Goal: Transaction & Acquisition: Purchase product/service

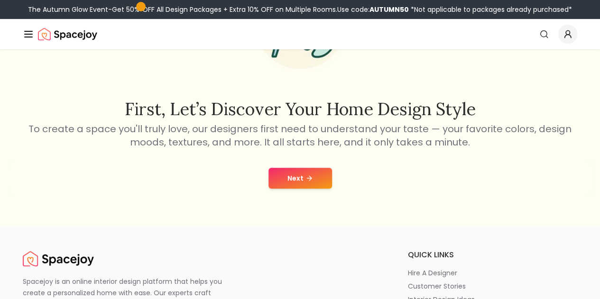
scroll to position [112, 0]
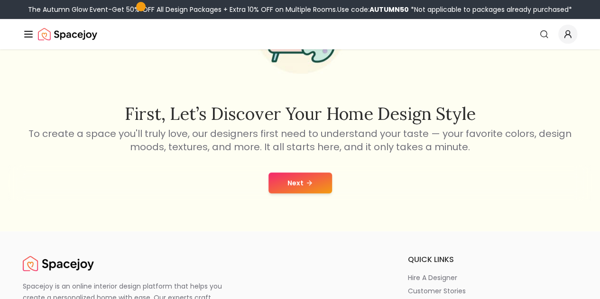
click at [312, 188] on button "Next" at bounding box center [301, 183] width 64 height 21
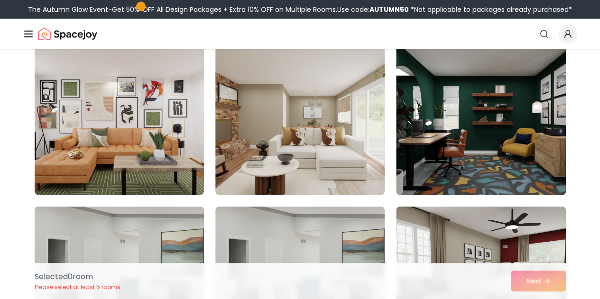
scroll to position [1067, 0]
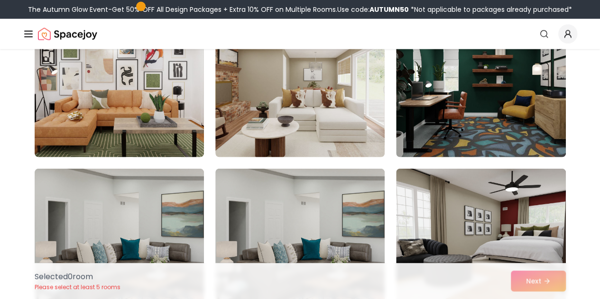
click at [544, 128] on img at bounding box center [480, 82] width 169 height 152
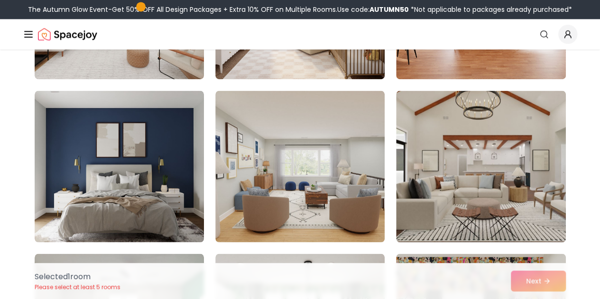
scroll to position [2492, 0]
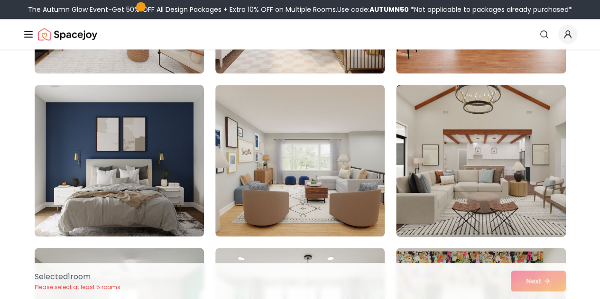
click at [143, 201] on img at bounding box center [119, 161] width 169 height 152
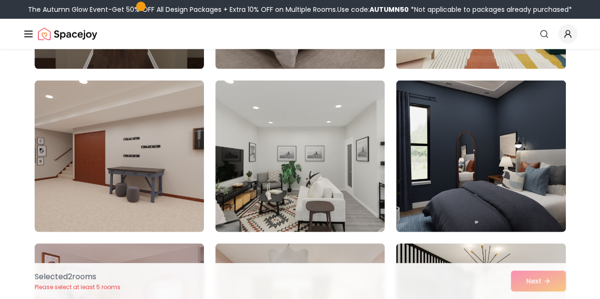
scroll to position [4618, 0]
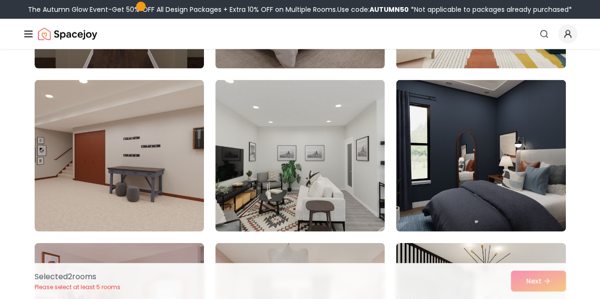
click at [431, 215] on img at bounding box center [480, 156] width 169 height 152
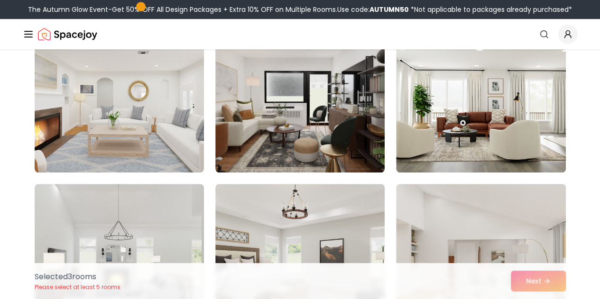
scroll to position [272, 0]
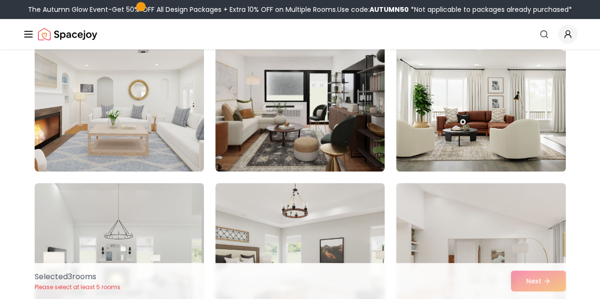
click at [491, 20] on nav "Spacejoy Search How It Works Design Portfolio Pricing AI Design Shop Search Sta…" at bounding box center [300, 34] width 555 height 30
click at [0, 0] on link "Start Your Project" at bounding box center [0, 0] width 0 height 0
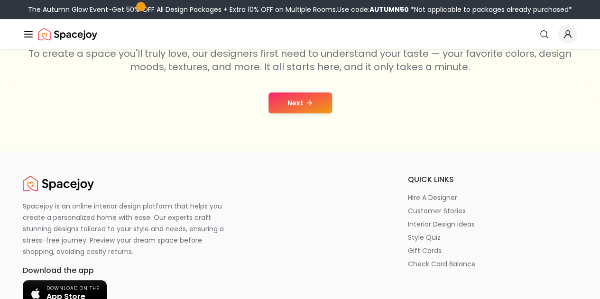
scroll to position [187, 0]
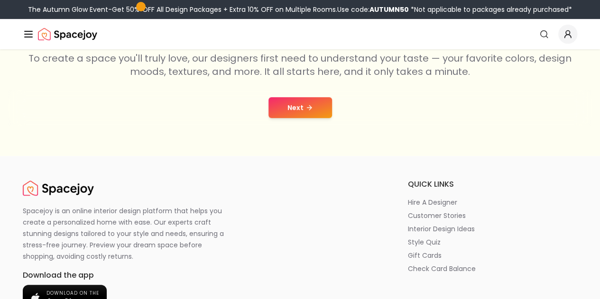
click at [288, 112] on button "Next" at bounding box center [301, 107] width 64 height 21
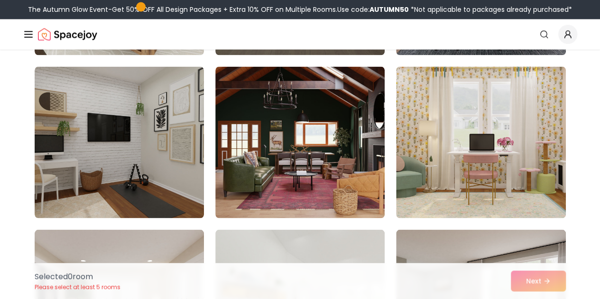
scroll to position [876, 0]
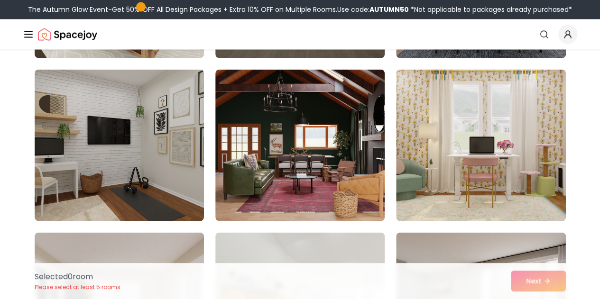
click at [120, 184] on img at bounding box center [119, 145] width 169 height 152
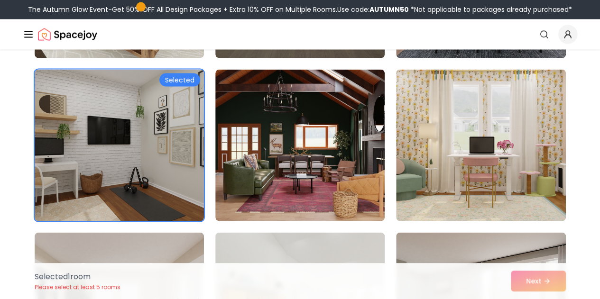
click at [544, 142] on img at bounding box center [480, 145] width 169 height 152
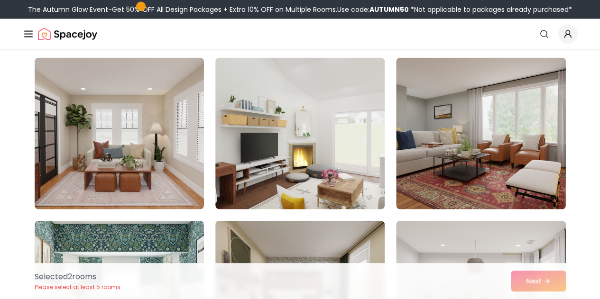
scroll to position [1045, 0]
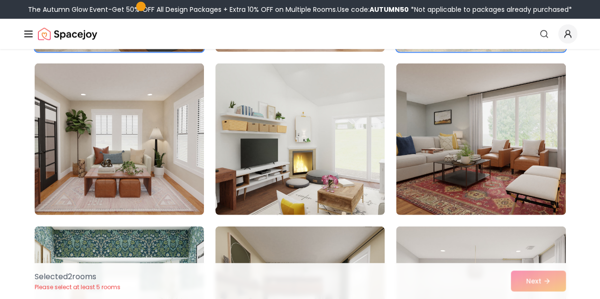
click at [308, 165] on img at bounding box center [299, 140] width 169 height 152
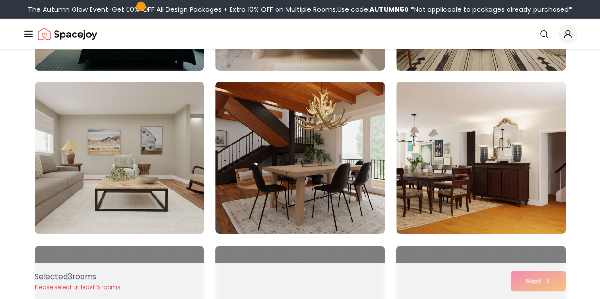
scroll to position [1519, 0]
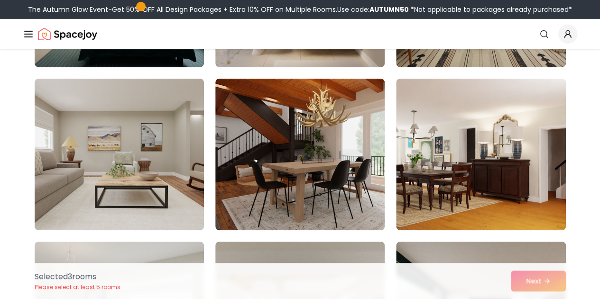
click at [170, 132] on img at bounding box center [119, 155] width 169 height 152
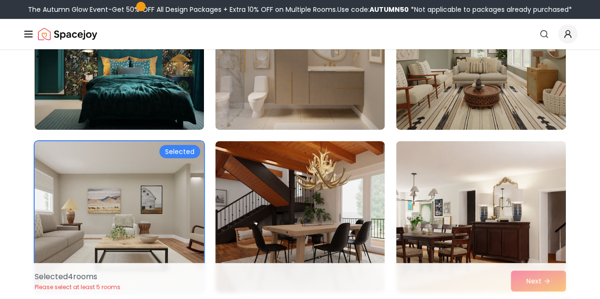
scroll to position [1446, 0]
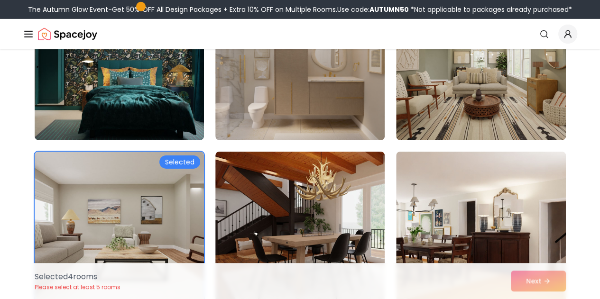
click at [316, 92] on img at bounding box center [299, 65] width 169 height 152
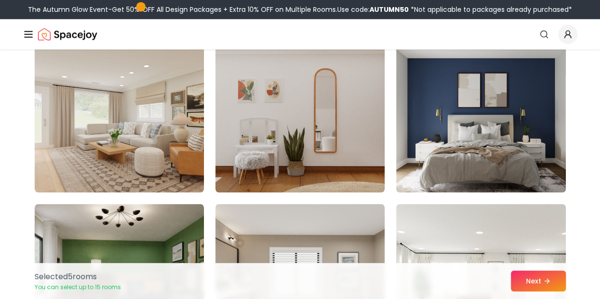
scroll to position [2517, 0]
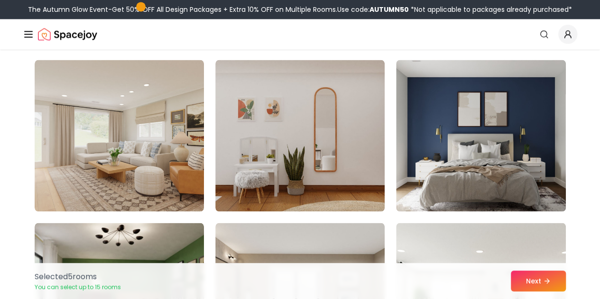
click at [324, 160] on img at bounding box center [299, 136] width 169 height 152
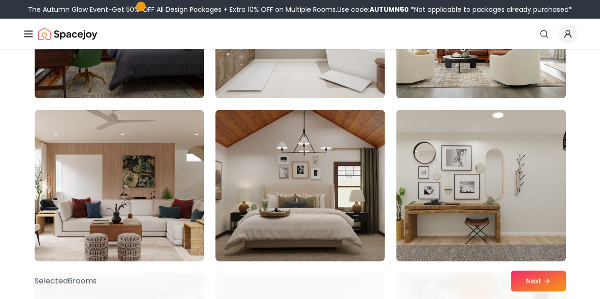
scroll to position [2657, 0]
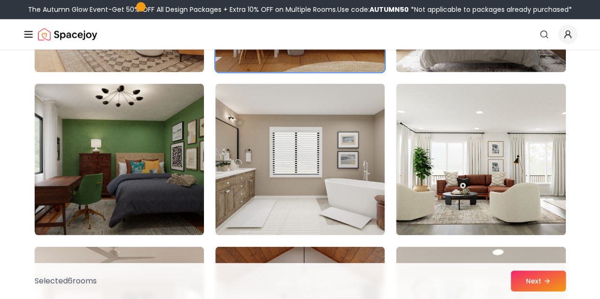
click at [319, 188] on img at bounding box center [299, 159] width 169 height 152
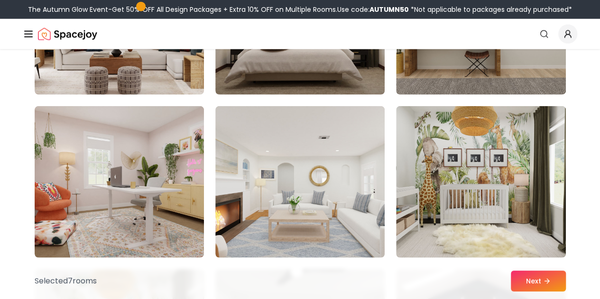
scroll to position [2993, 0]
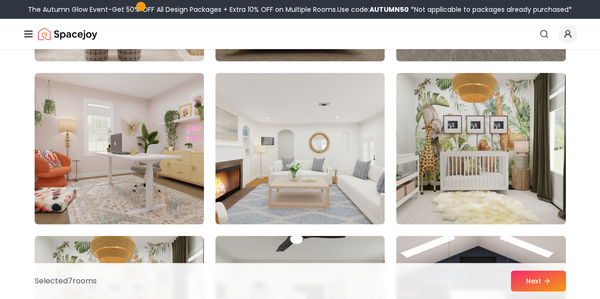
click at [163, 139] on img at bounding box center [119, 149] width 169 height 152
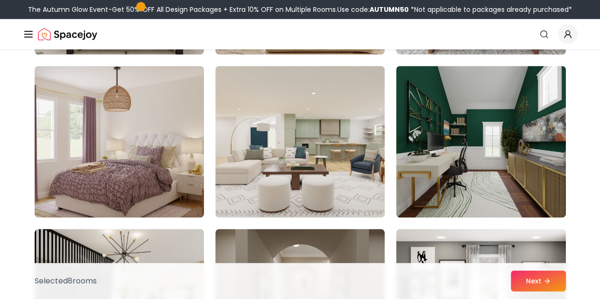
scroll to position [3956, 0]
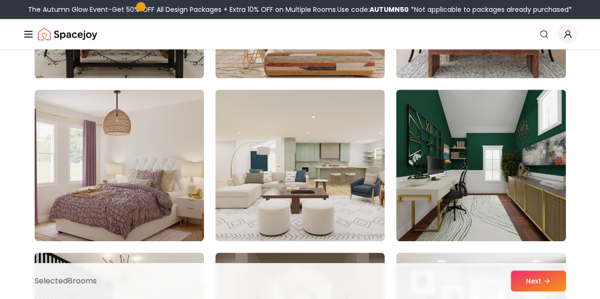
click at [146, 203] on img at bounding box center [119, 166] width 169 height 152
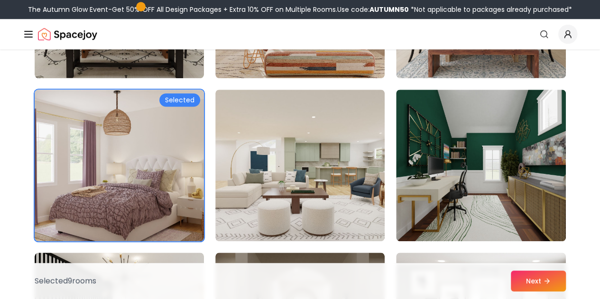
click at [516, 172] on img at bounding box center [480, 166] width 169 height 152
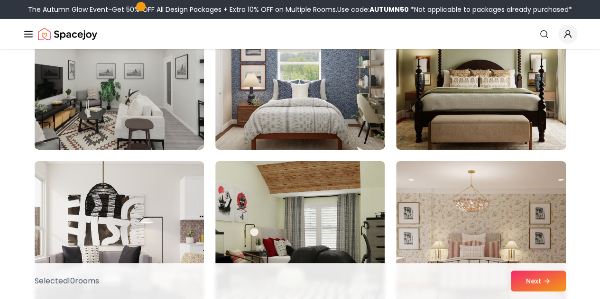
scroll to position [5240, 0]
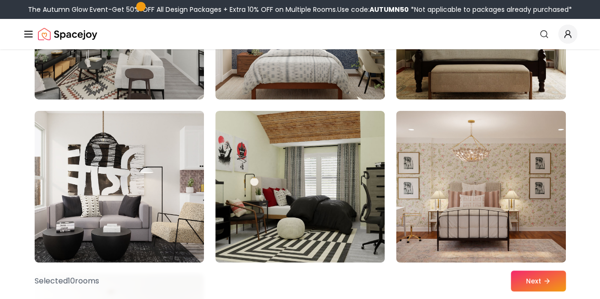
click at [513, 262] on img at bounding box center [480, 187] width 169 height 152
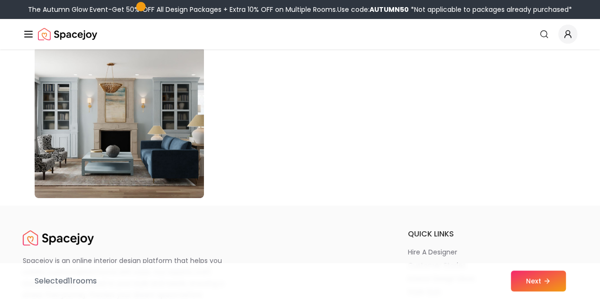
click at [535, 279] on button "Next" at bounding box center [538, 281] width 55 height 21
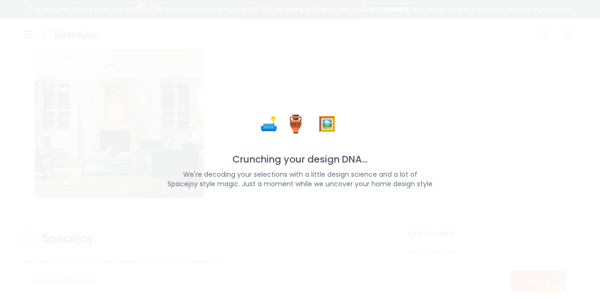
scroll to position [5468, 0]
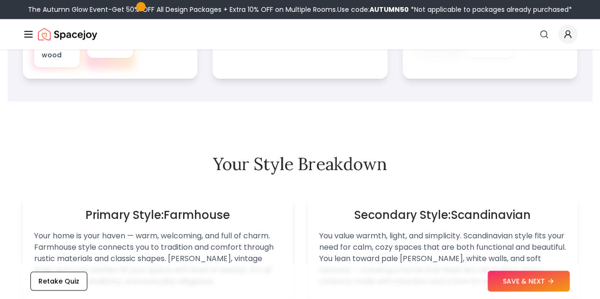
scroll to position [493, 0]
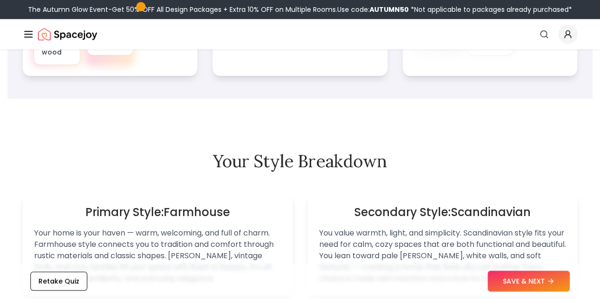
click at [526, 276] on button "SAVE & NEXT" at bounding box center [529, 281] width 82 height 21
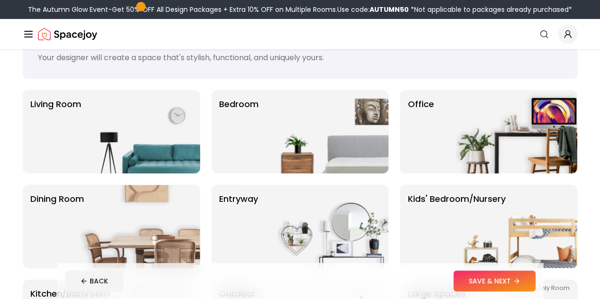
scroll to position [44, 0]
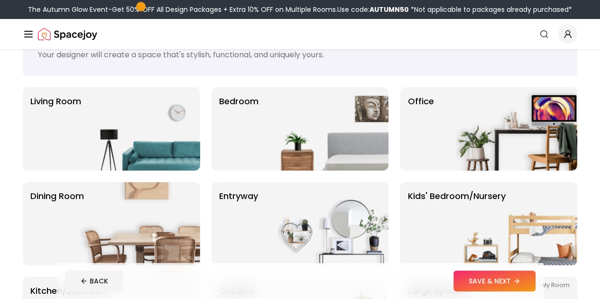
click at [348, 124] on img at bounding box center [327, 128] width 121 height 83
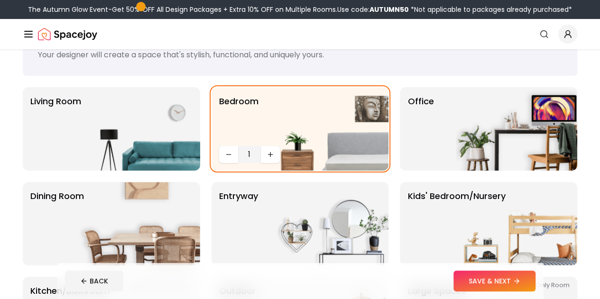
click at [476, 132] on img at bounding box center [516, 128] width 121 height 83
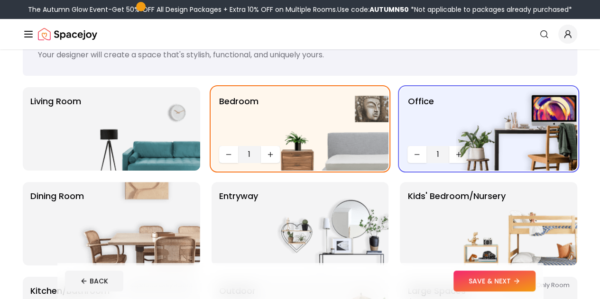
click at [520, 277] on button "SAVE & NEXT" at bounding box center [495, 281] width 82 height 21
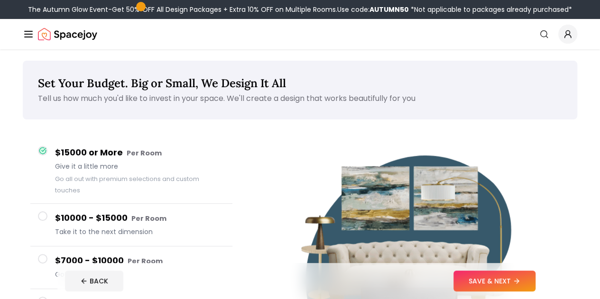
click at [526, 289] on button "SAVE & NEXT" at bounding box center [495, 281] width 82 height 21
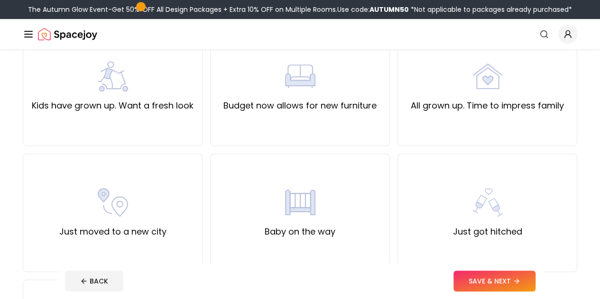
scroll to position [232, 0]
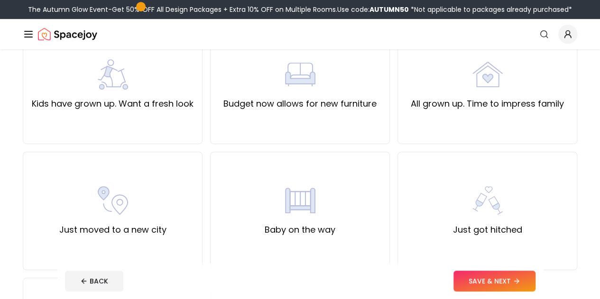
click at [468, 125] on div "All grown up. Time to impress family" at bounding box center [488, 85] width 180 height 119
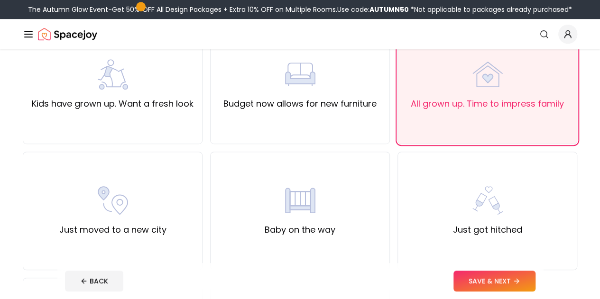
click at [486, 203] on img at bounding box center [487, 200] width 30 height 30
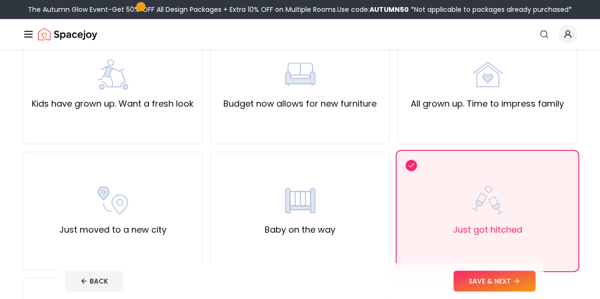
click at [483, 111] on div "All grown up. Time to impress family" at bounding box center [488, 85] width 180 height 119
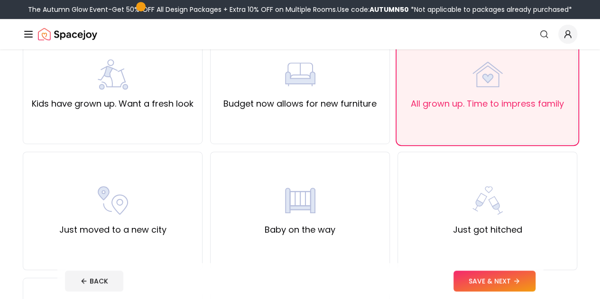
click at [508, 274] on button "SAVE & NEXT" at bounding box center [495, 281] width 82 height 21
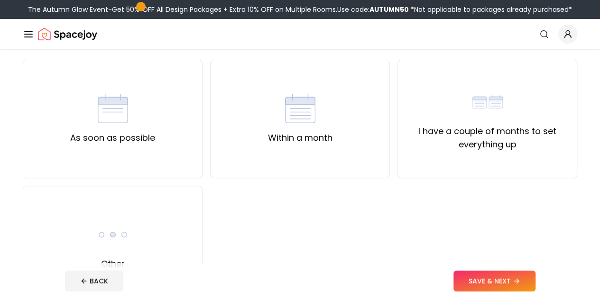
scroll to position [64, 0]
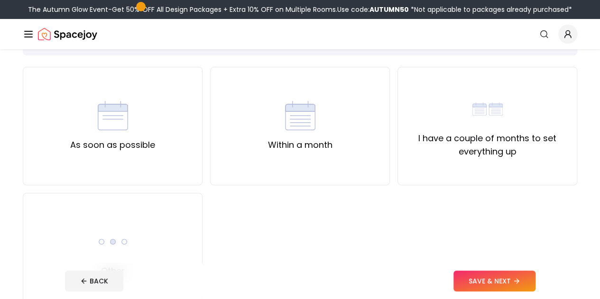
click at [477, 135] on label "I have a couple of months to set everything up" at bounding box center [488, 145] width 164 height 27
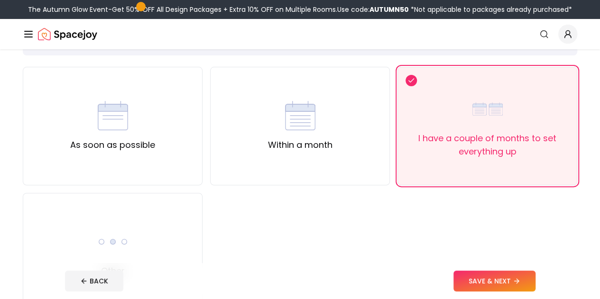
click at [287, 139] on label "Within a month" at bounding box center [300, 145] width 65 height 13
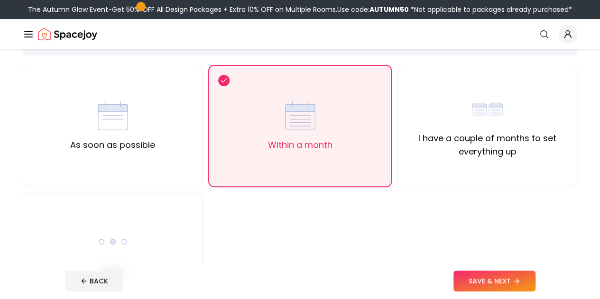
click at [515, 273] on button "SAVE & NEXT" at bounding box center [495, 281] width 82 height 21
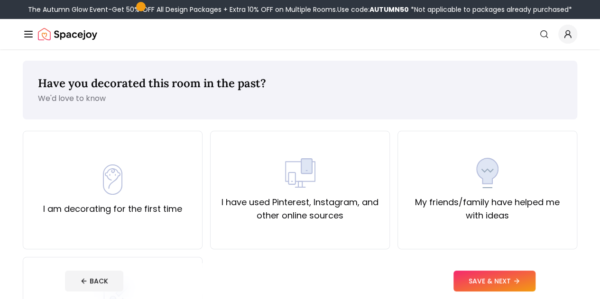
click at [102, 204] on label "I am decorating for the first time" at bounding box center [112, 209] width 139 height 13
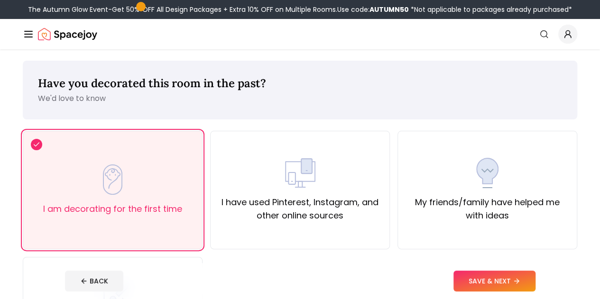
click at [356, 209] on label "I have used Pinterest, Instagram, and other online sources" at bounding box center [300, 209] width 164 height 27
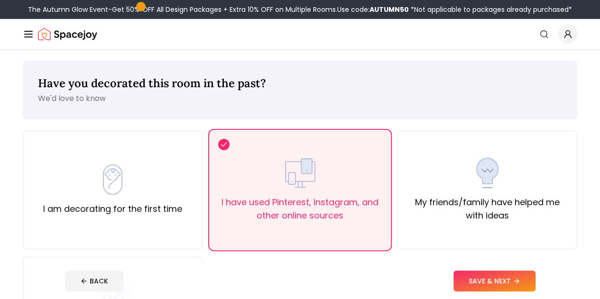
click at [531, 279] on button "SAVE & NEXT" at bounding box center [495, 281] width 82 height 21
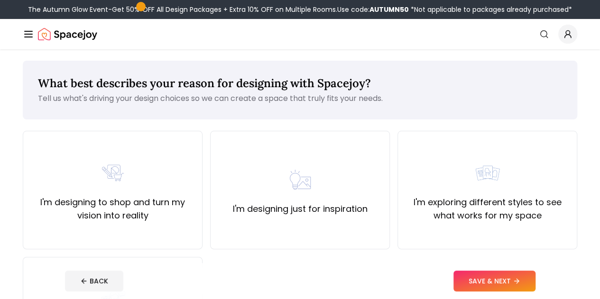
click at [328, 194] on div "I'm designing just for inspiration" at bounding box center [300, 190] width 135 height 51
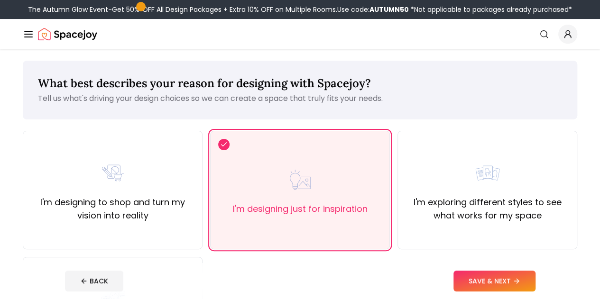
click at [527, 280] on button "SAVE & NEXT" at bounding box center [495, 281] width 82 height 21
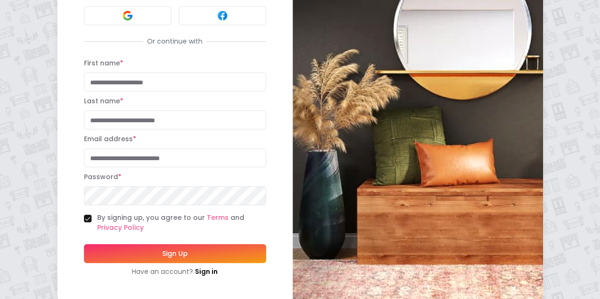
scroll to position [36, 0]
